Goal: Information Seeking & Learning: Learn about a topic

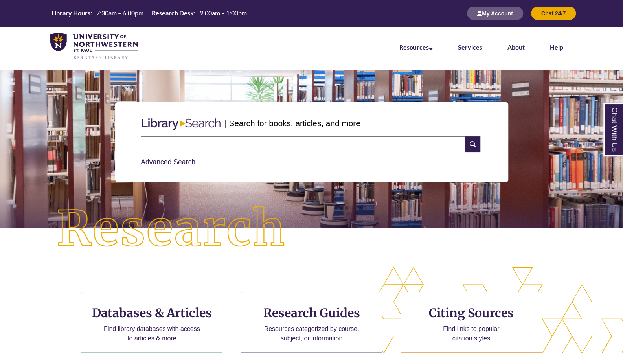
click at [325, 143] on input "text" at bounding box center [303, 144] width 324 height 16
type input "**********"
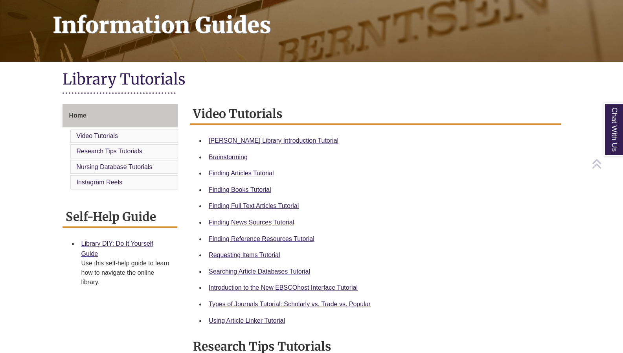
scroll to position [117, 0]
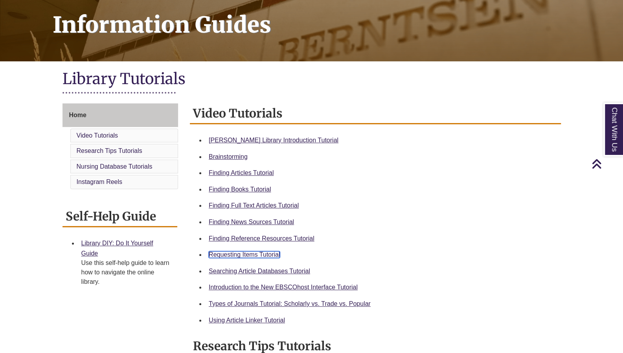
click at [264, 252] on link "Requesting Items Tutorial" at bounding box center [244, 254] width 71 height 7
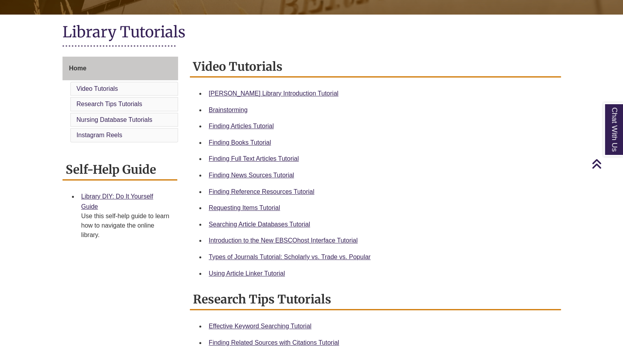
scroll to position [167, 0]
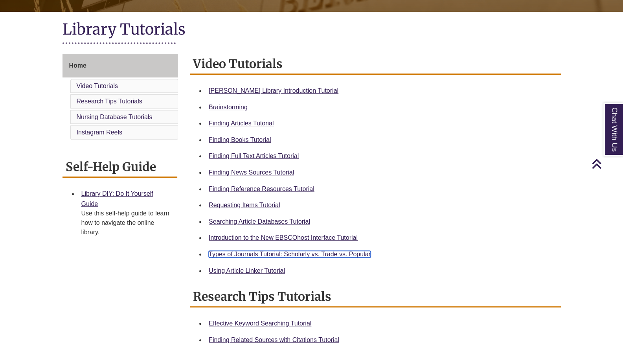
click at [356, 255] on link "Types of Journals Tutorial: Scholarly vs. Trade vs. Popular" at bounding box center [290, 254] width 162 height 7
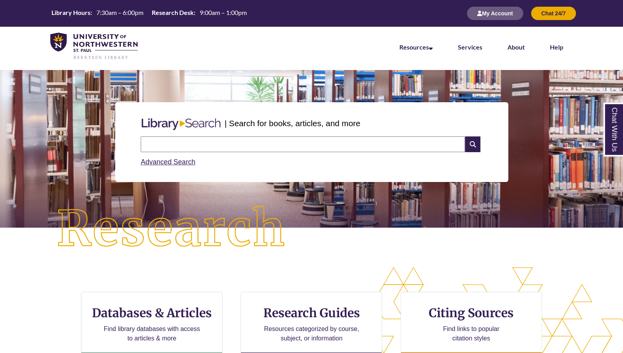
click at [238, 146] on input "text" at bounding box center [303, 144] width 324 height 16
type input "**********"
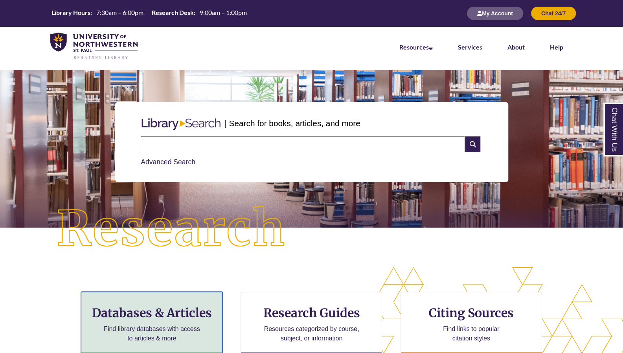
click at [176, 319] on h3 "Databases & Articles" at bounding box center [152, 312] width 128 height 15
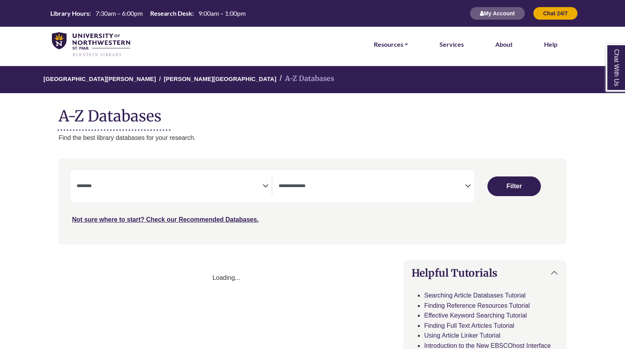
select select "Database Subject Filter"
select select "Database Types Filter"
select select "Database Subject Filter"
select select "Database Types Filter"
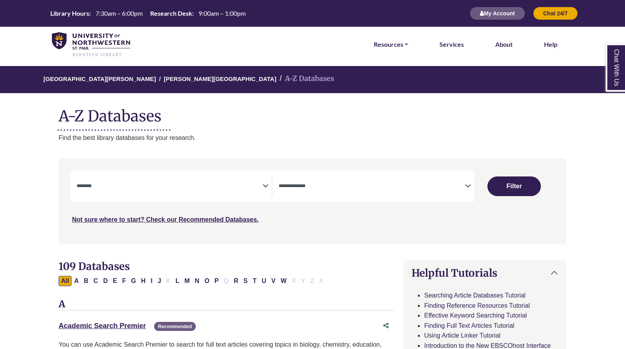
click at [252, 188] on textarea "Search" at bounding box center [170, 186] width 186 height 6
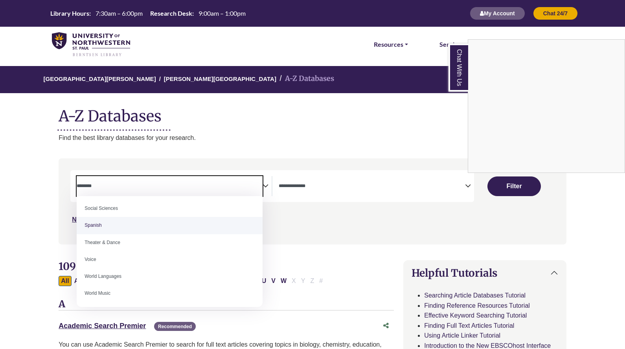
scroll to position [699, 0]
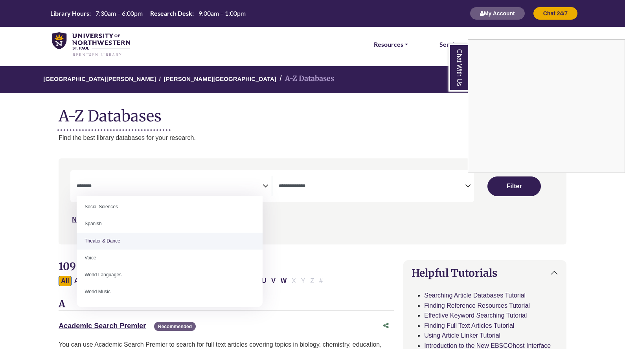
select select "******"
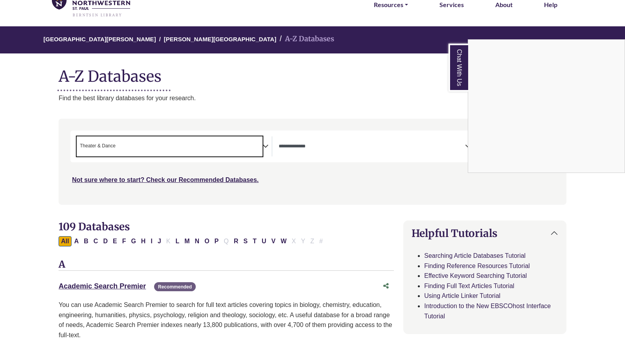
scroll to position [40, 0]
click at [185, 140] on div "Chat With Us" at bounding box center [312, 174] width 625 height 349
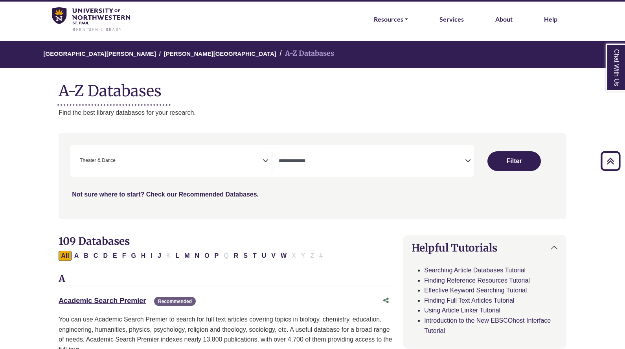
scroll to position [0, 0]
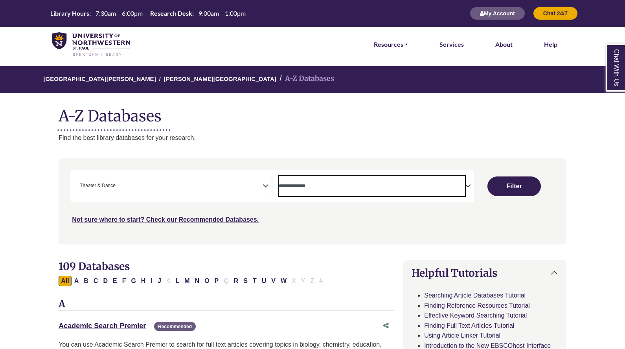
click at [458, 189] on textarea "Search" at bounding box center [372, 186] width 186 height 6
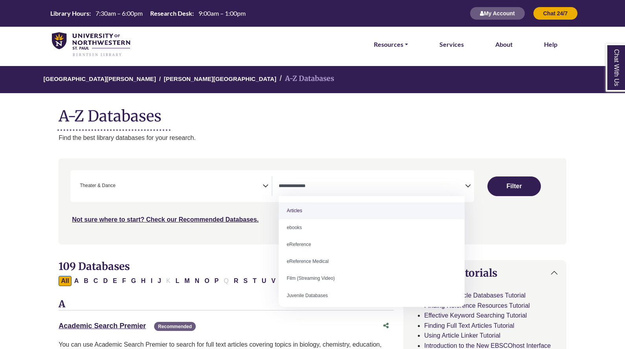
select select "*****"
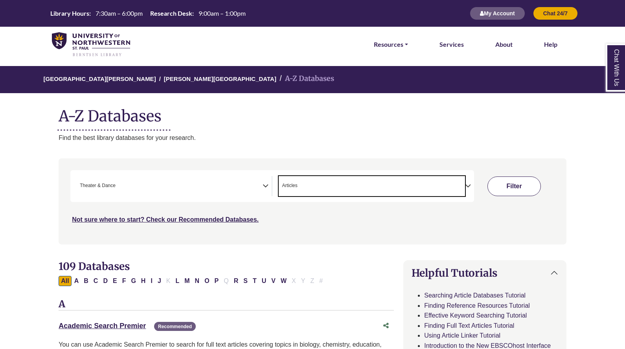
click at [517, 189] on button "Filter" at bounding box center [513, 186] width 53 height 20
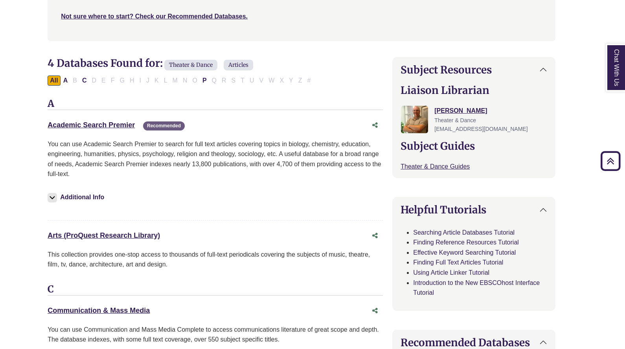
scroll to position [203, 11]
click at [117, 125] on link "Academic Search Premier This link opens in a new window" at bounding box center [91, 125] width 87 height 8
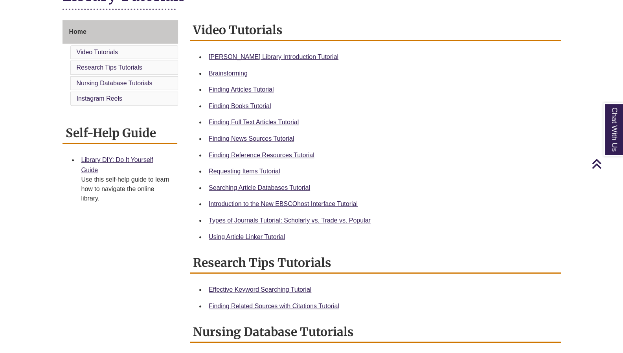
scroll to position [201, 0]
click at [262, 233] on link "Using Article Linker Tutorial" at bounding box center [247, 236] width 76 height 7
